Goal: Task Accomplishment & Management: Manage account settings

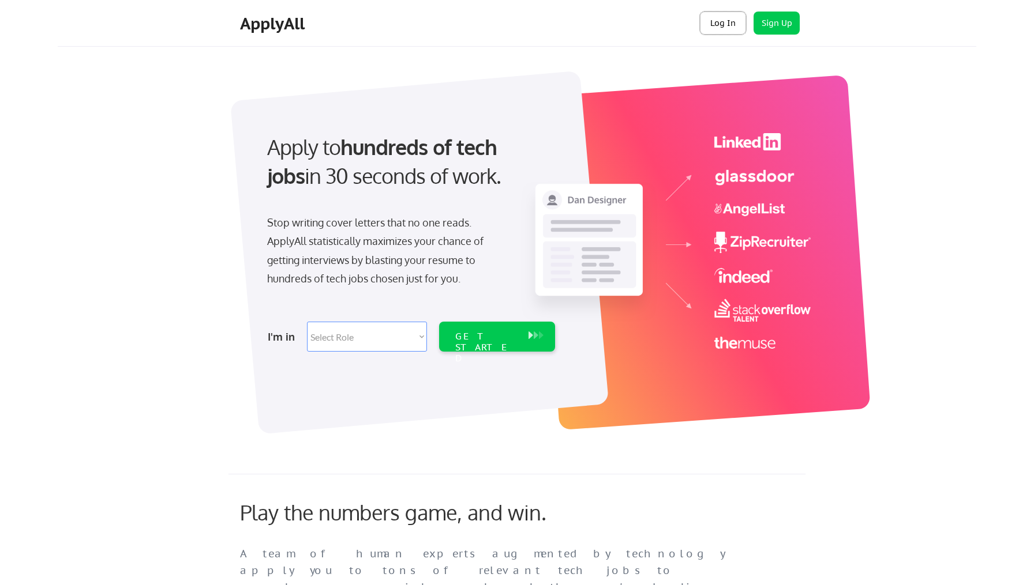
click at [717, 21] on button "Log In" at bounding box center [723, 23] width 46 height 23
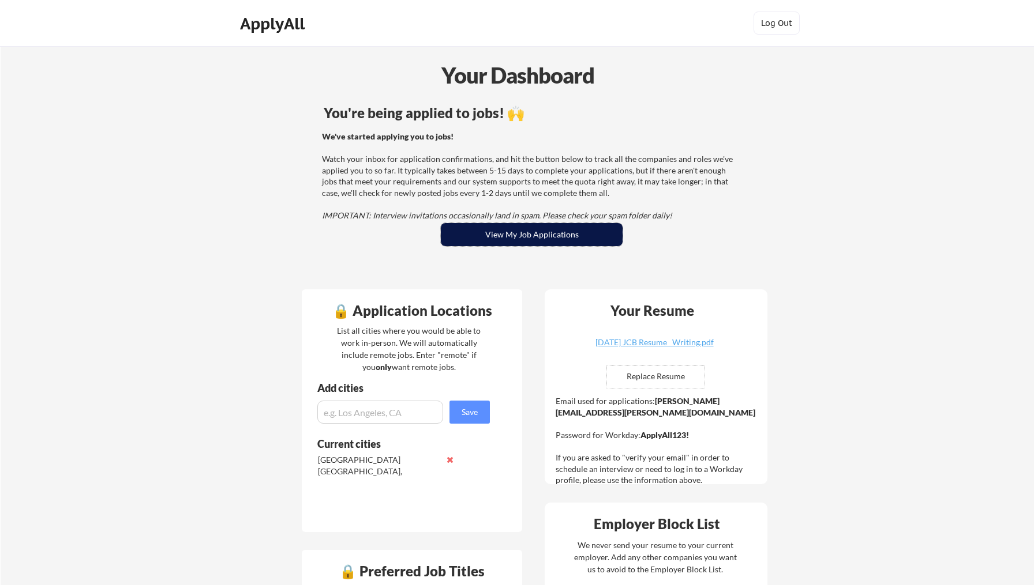
click at [557, 243] on button "View My Job Applications" at bounding box center [532, 234] width 182 height 23
click at [524, 243] on button "View My Job Applications" at bounding box center [532, 234] width 182 height 23
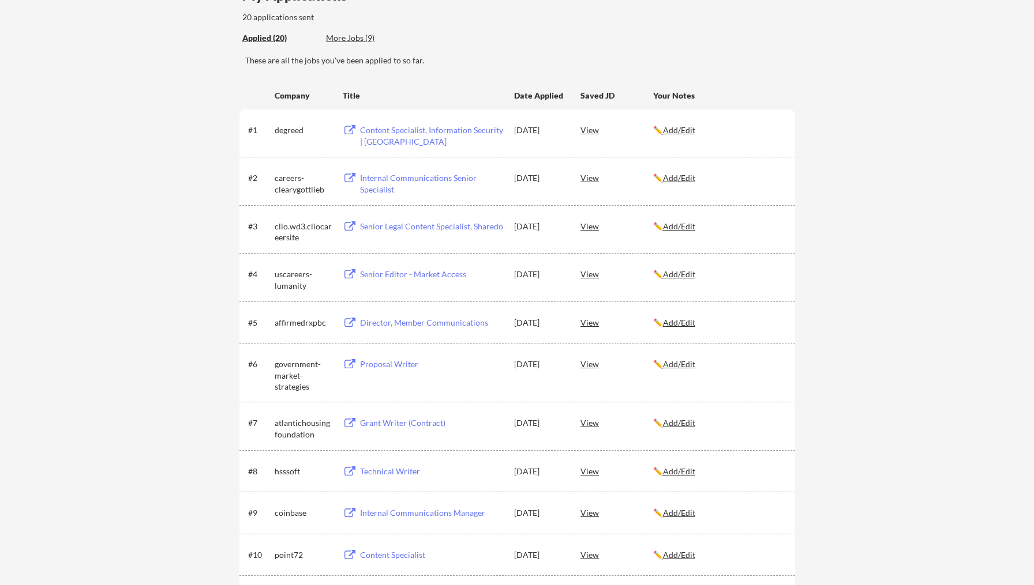
scroll to position [115, 0]
click at [303, 372] on div "government-market-strategies" at bounding box center [304, 376] width 58 height 34
click at [391, 364] on div "Proposal Writer" at bounding box center [431, 365] width 143 height 12
click at [813, 354] on div "← Back to Dashboard My Applications 20 applications sent Applied (20) More Jobs…" at bounding box center [517, 510] width 1034 height 1158
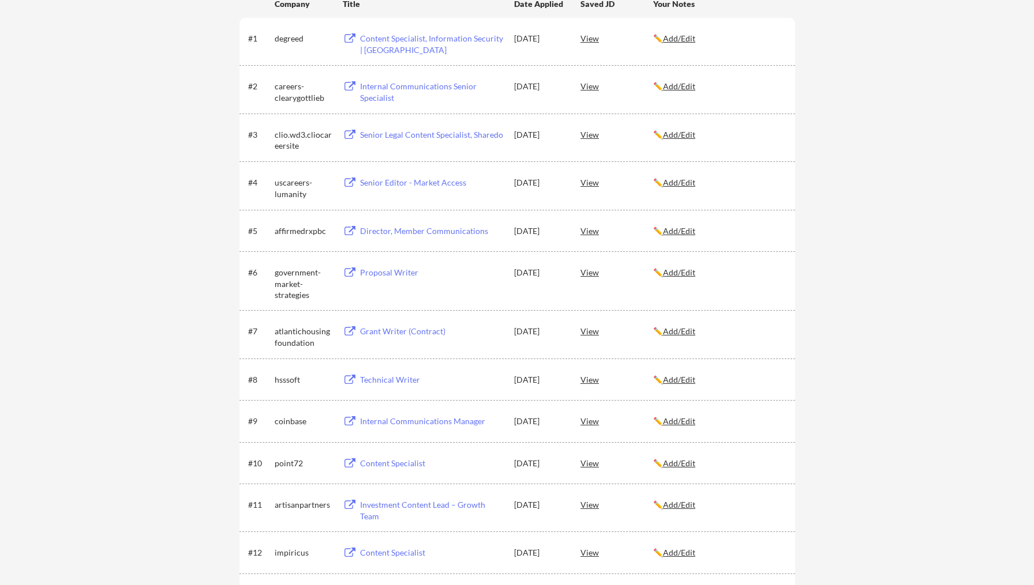
scroll to position [218, 0]
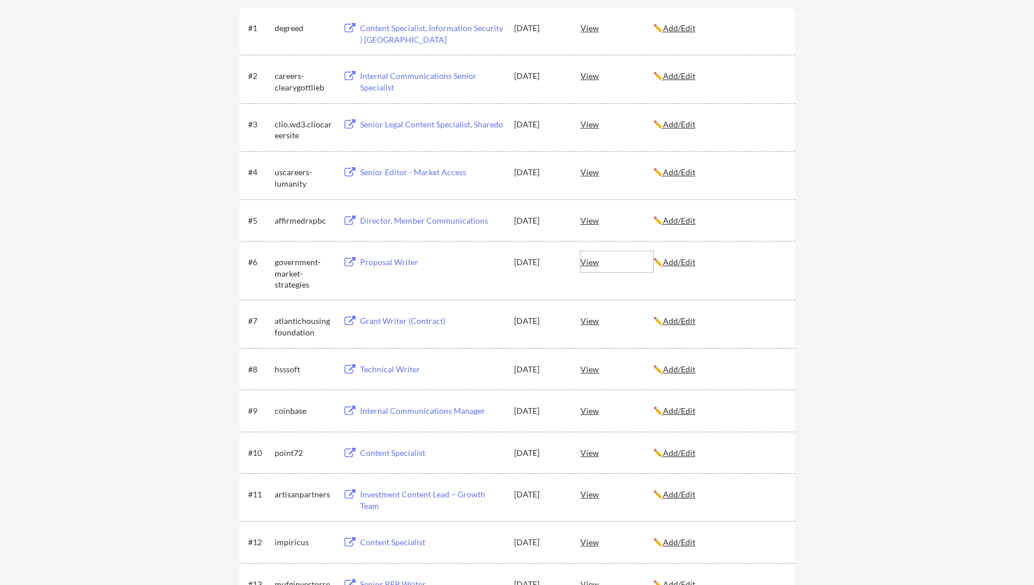
click at [595, 263] on div "View" at bounding box center [616, 261] width 73 height 21
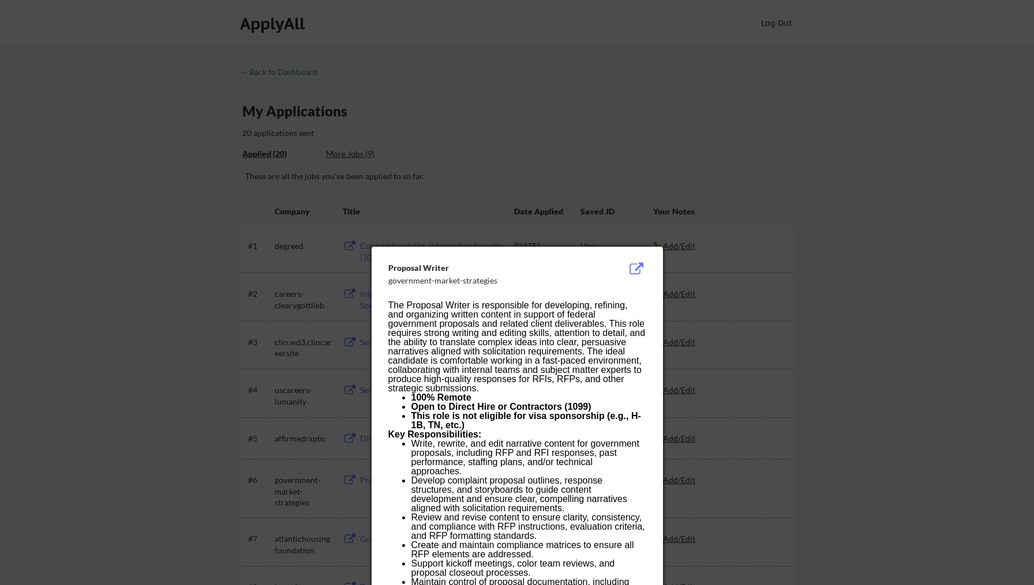
scroll to position [0, 0]
click at [783, 294] on div at bounding box center [517, 292] width 1034 height 585
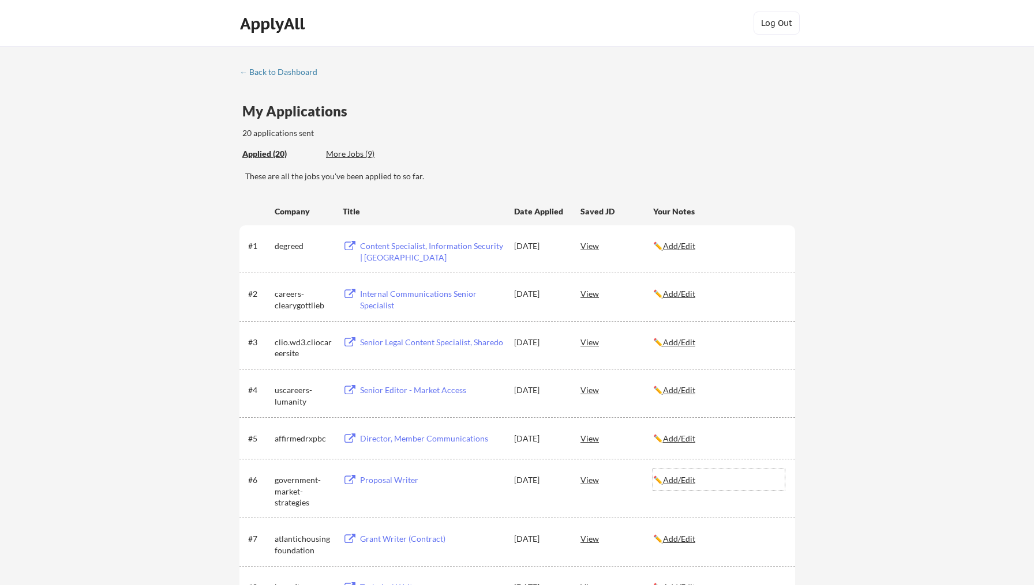
click at [681, 478] on u "Add/Edit" at bounding box center [679, 480] width 32 height 10
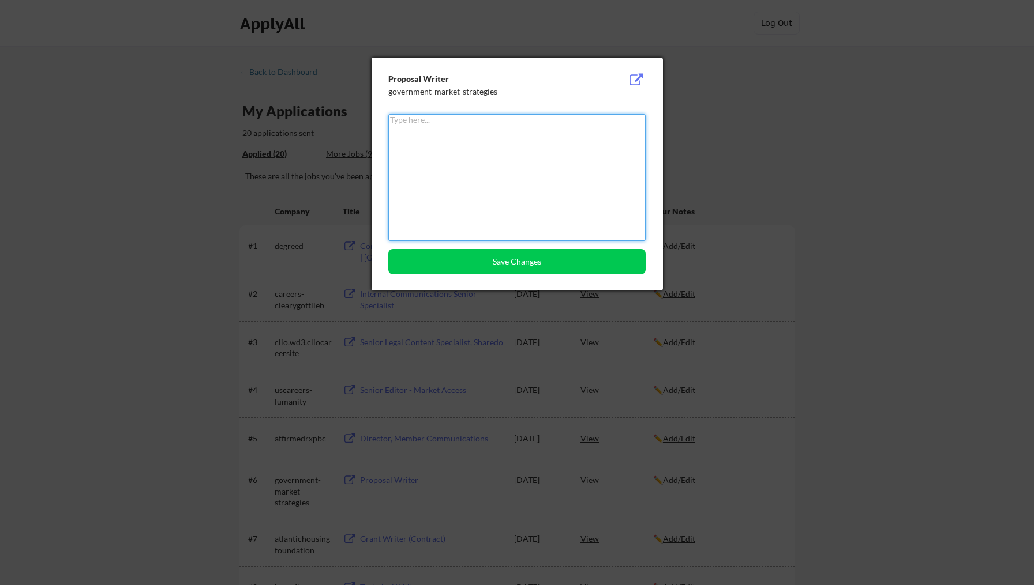
click at [825, 85] on div at bounding box center [517, 292] width 1034 height 585
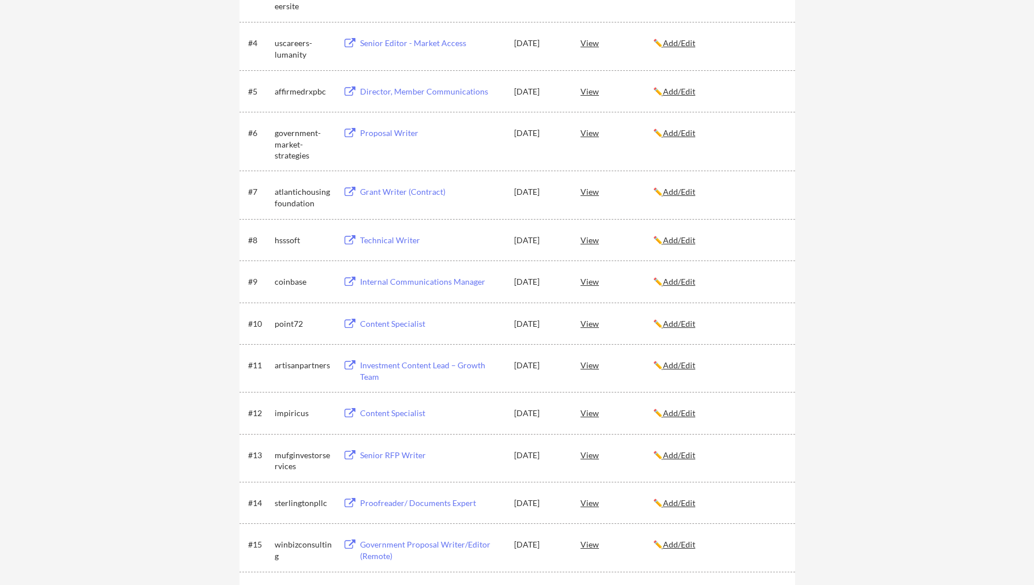
scroll to position [352, 0]
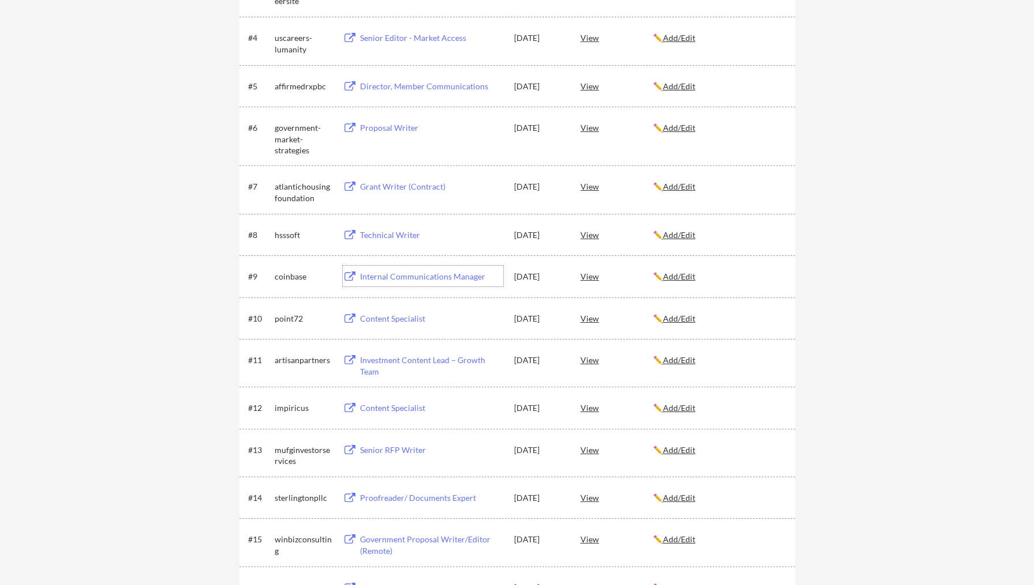
click at [453, 279] on div "Internal Communications Manager" at bounding box center [431, 277] width 143 height 12
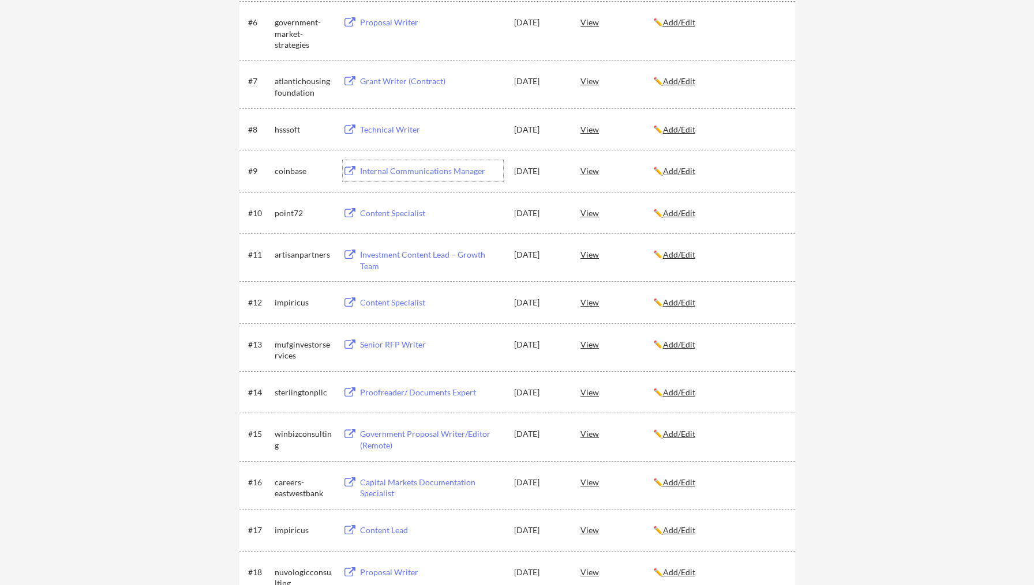
scroll to position [464, 0]
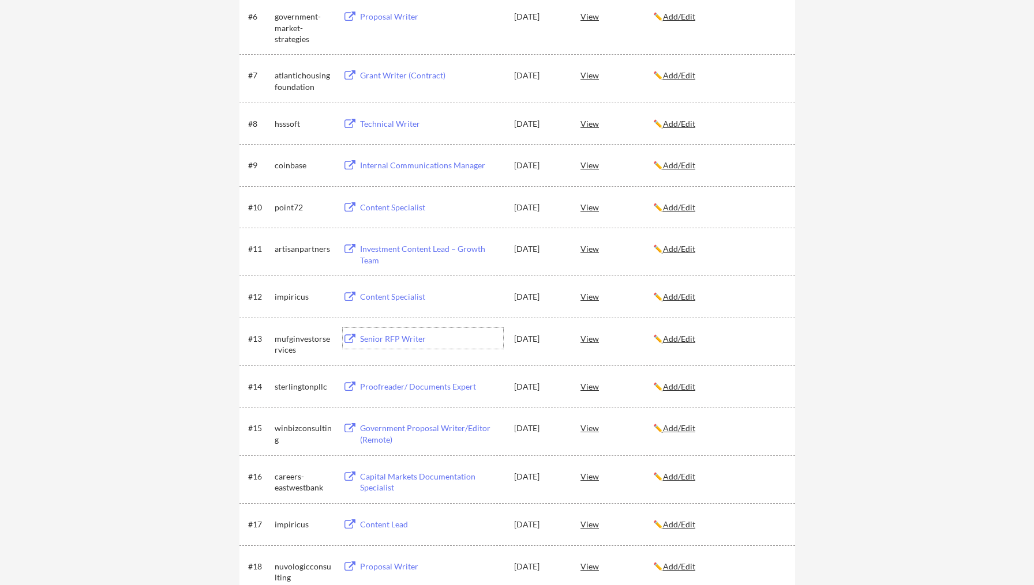
click at [376, 339] on div "Senior RFP Writer" at bounding box center [431, 339] width 143 height 12
click at [798, 336] on div "← Back to Dashboard My Applications 20 applications sent Applied (20) More Jobs…" at bounding box center [516, 164] width 577 height 1120
click at [441, 388] on div "Proofreader/ Documents Expert" at bounding box center [431, 387] width 143 height 12
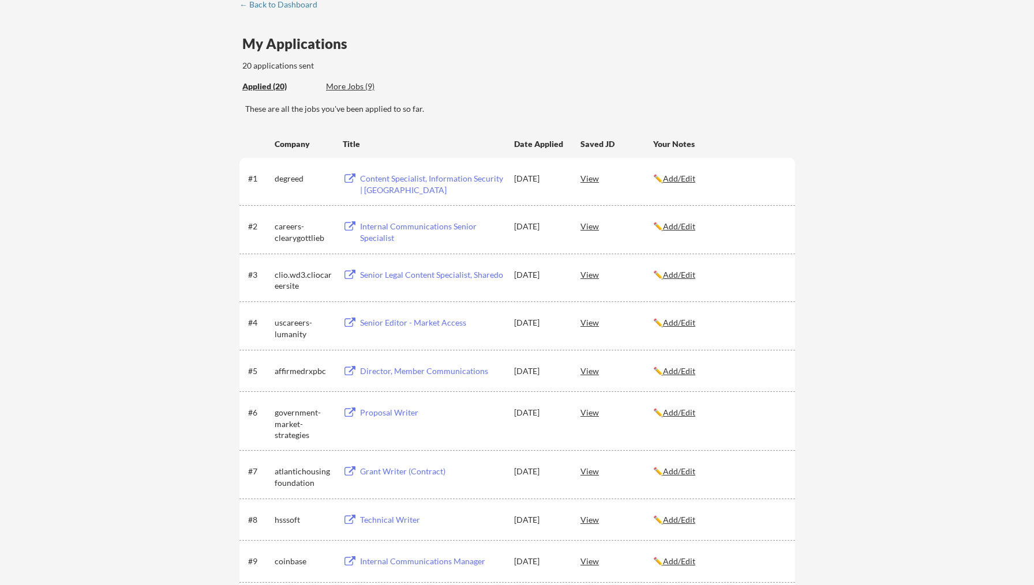
scroll to position [69, 0]
click at [444, 226] on div "Internal Communications Senior Specialist" at bounding box center [431, 231] width 143 height 22
click at [810, 261] on div "← Back to Dashboard My Applications 20 applications sent Applied (20) More Jobs…" at bounding box center [517, 557] width 1034 height 1158
click at [458, 179] on div "Content Specialist, Information Security | US" at bounding box center [431, 183] width 143 height 22
click at [844, 213] on div "← Back to Dashboard My Applications 20 applications sent Applied (20) More Jobs…" at bounding box center [517, 557] width 1034 height 1158
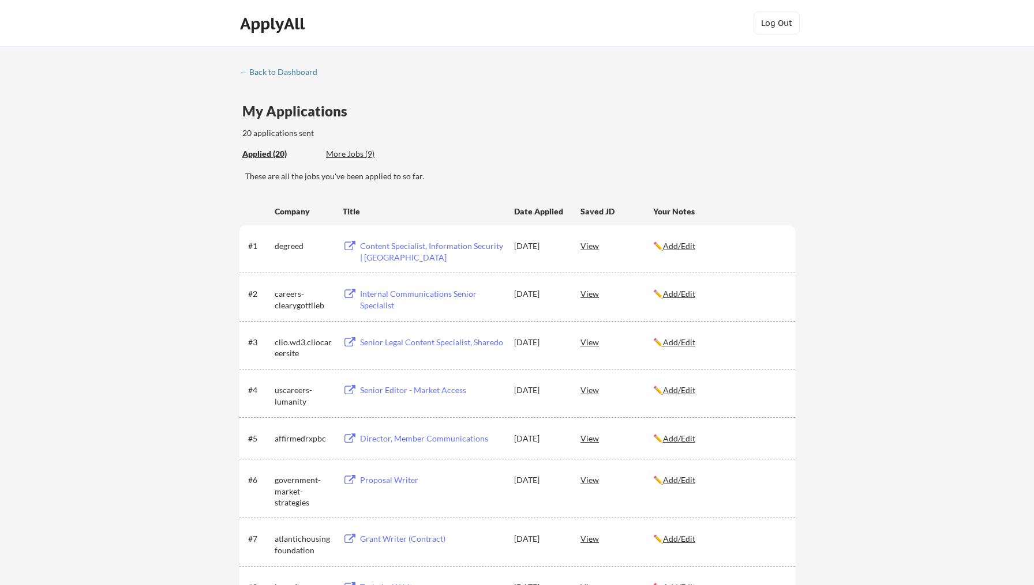
scroll to position [0, 0]
click at [449, 341] on div "Senior Legal Content Specialist, Sharedo" at bounding box center [431, 343] width 143 height 12
click at [393, 293] on div "Internal Communications Senior Specialist" at bounding box center [431, 299] width 143 height 22
click at [434, 235] on div "Content Specialist, Information Security | US" at bounding box center [430, 248] width 146 height 27
